Goal: Task Accomplishment & Management: Use online tool/utility

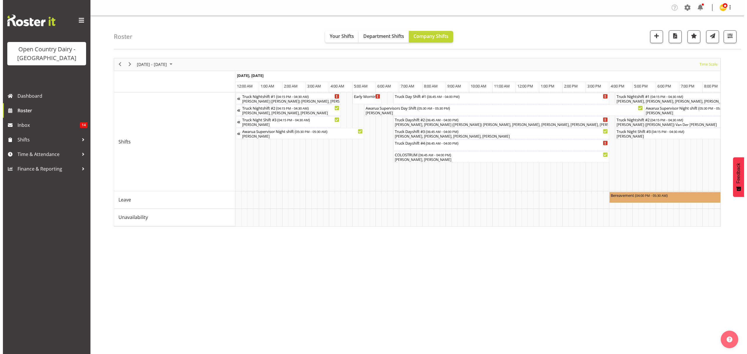
scroll to position [0, 1805]
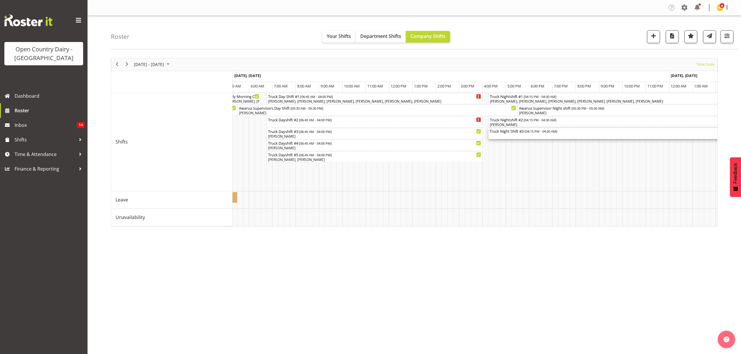
click at [515, 133] on div "Truck Night Shift #3 ( 04:15 PM - 04:30 AM )" at bounding box center [632, 131] width 284 height 6
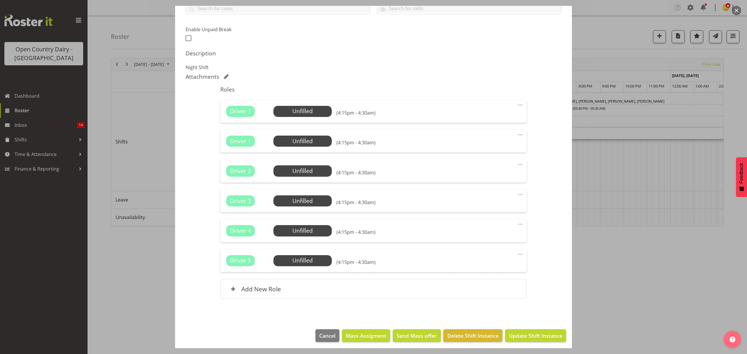
scroll to position [145, 0]
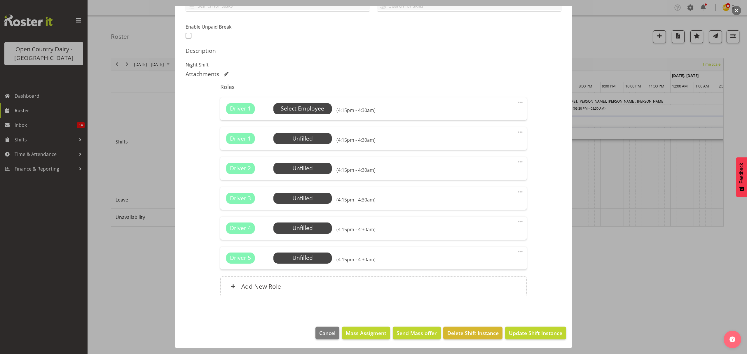
click at [307, 111] on span "Select Employee" at bounding box center [302, 108] width 43 height 8
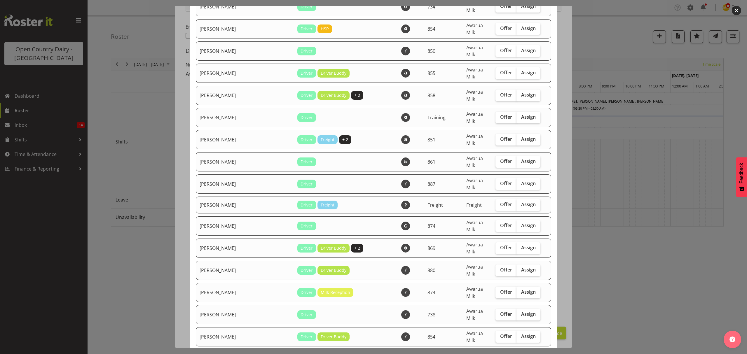
scroll to position [1398, 0]
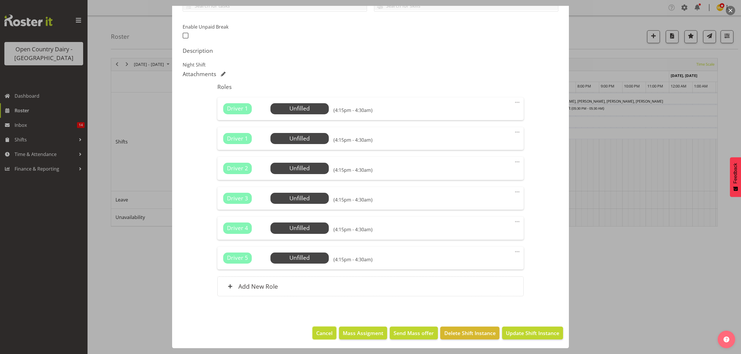
click at [326, 332] on span "Cancel" at bounding box center [324, 334] width 16 height 8
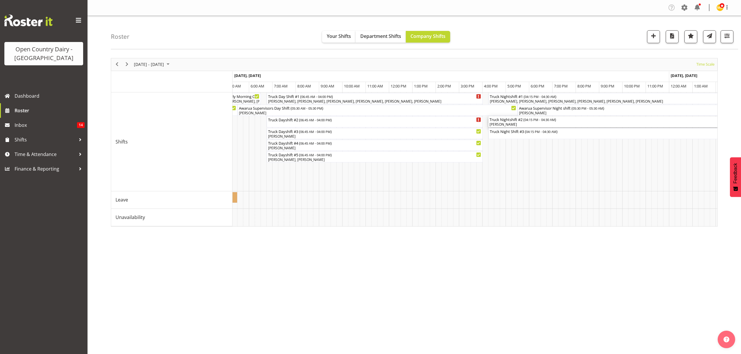
click at [539, 119] on span "04:15 PM - 04:30 AM" at bounding box center [540, 119] width 30 height 5
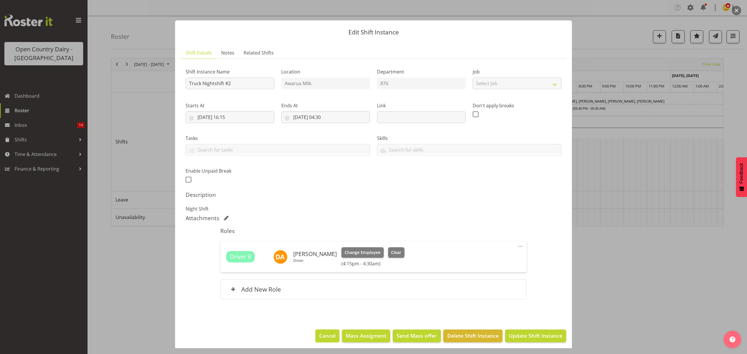
click at [324, 335] on span "Cancel" at bounding box center [327, 336] width 16 height 8
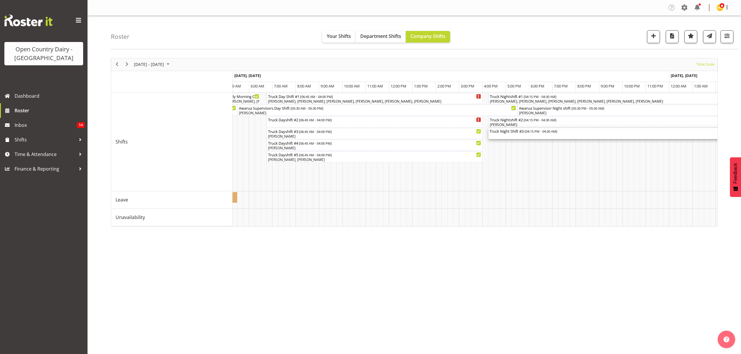
click at [515, 134] on div "Truck Night Shift #3 ( 04:15 PM - 04:30 AM )" at bounding box center [632, 131] width 284 height 6
click at [0, 0] on div at bounding box center [0, 0] width 0 height 0
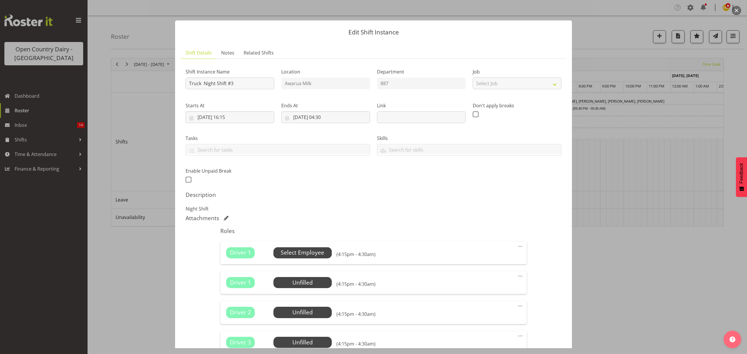
click at [298, 250] on span "Select Employee" at bounding box center [302, 253] width 43 height 8
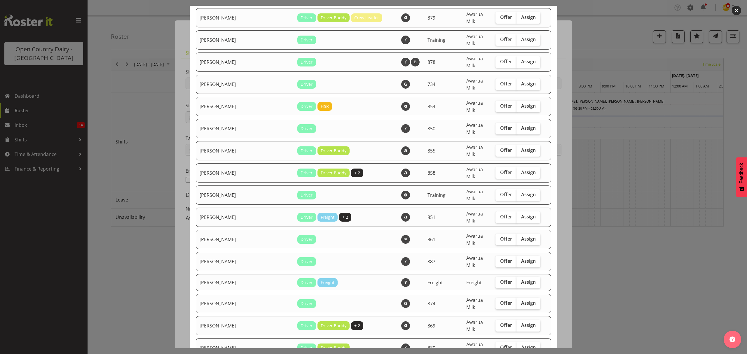
scroll to position [1090, 0]
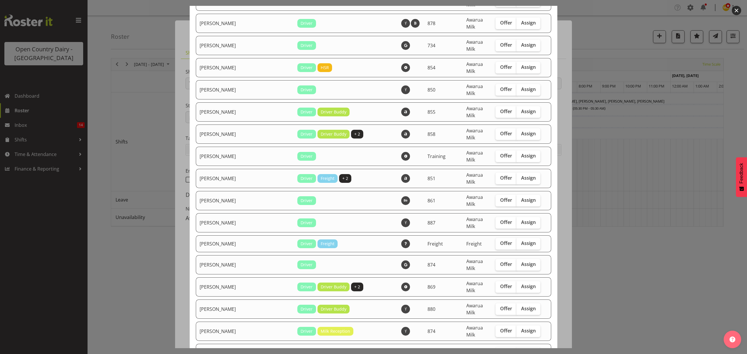
click at [519, 348] on label "Assign" at bounding box center [529, 354] width 24 height 12
click at [519, 351] on input "Assign" at bounding box center [519, 353] width 4 height 4
checkbox input "true"
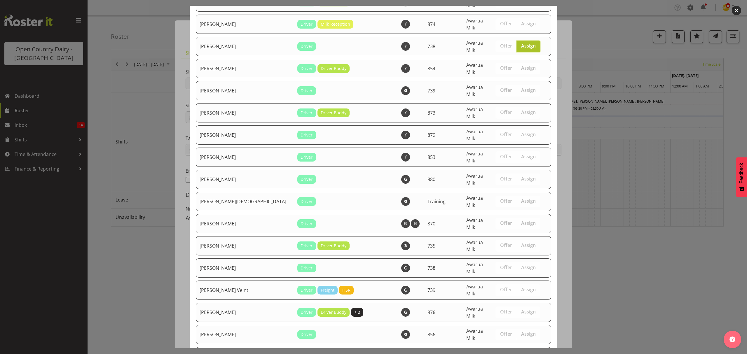
scroll to position [1398, 0]
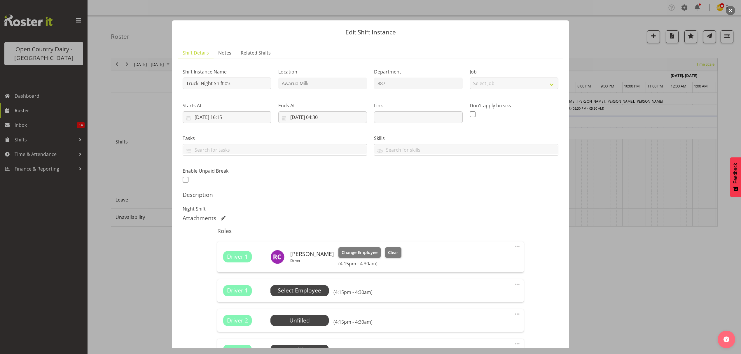
click at [313, 295] on span "Select Employee" at bounding box center [299, 291] width 43 height 8
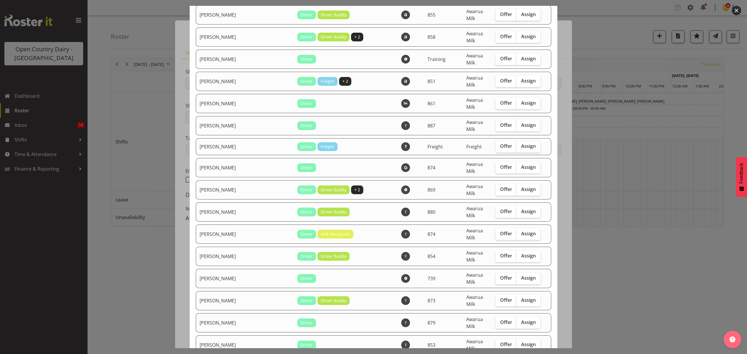
scroll to position [1206, 0]
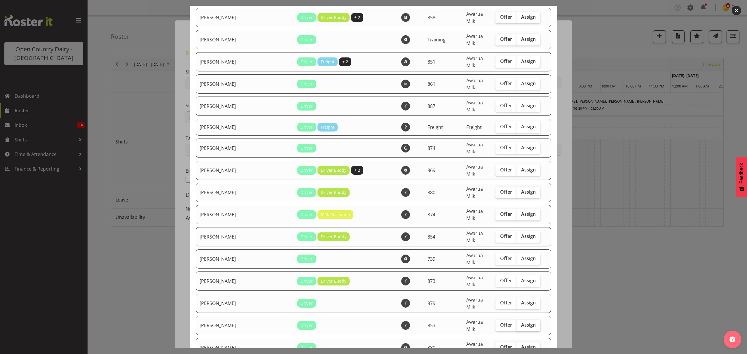
click at [527, 320] on label "Assign" at bounding box center [529, 326] width 24 height 12
click at [520, 323] on input "Assign" at bounding box center [519, 325] width 4 height 4
checkbox input "true"
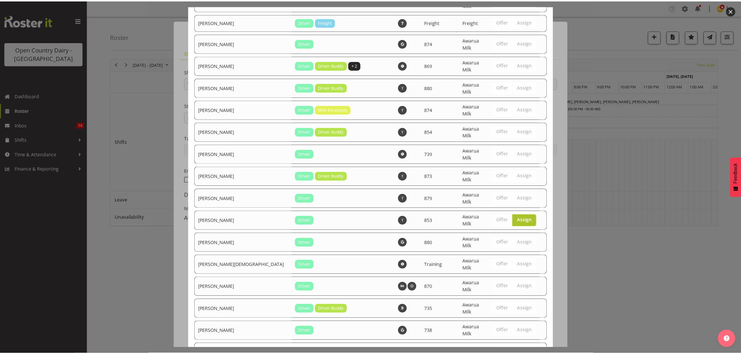
scroll to position [1378, 0]
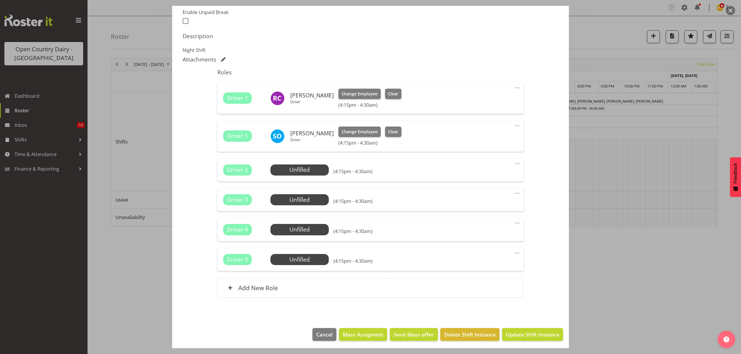
scroll to position [161, 0]
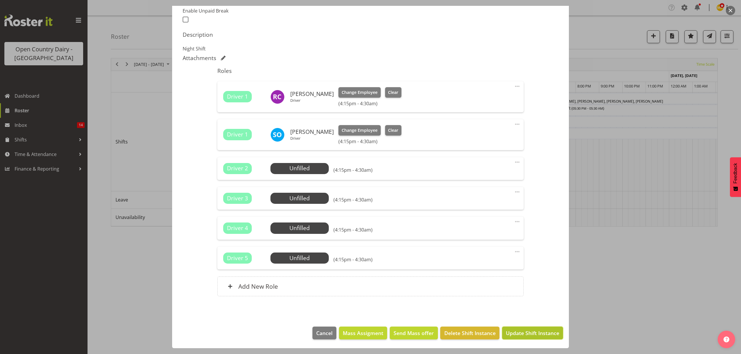
click at [522, 332] on span "Update Shift Instance" at bounding box center [532, 334] width 53 height 8
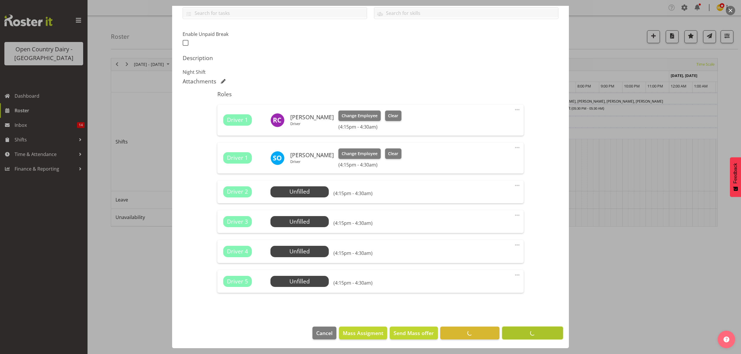
scroll to position [137, 0]
